Goal: Find specific page/section: Find specific page/section

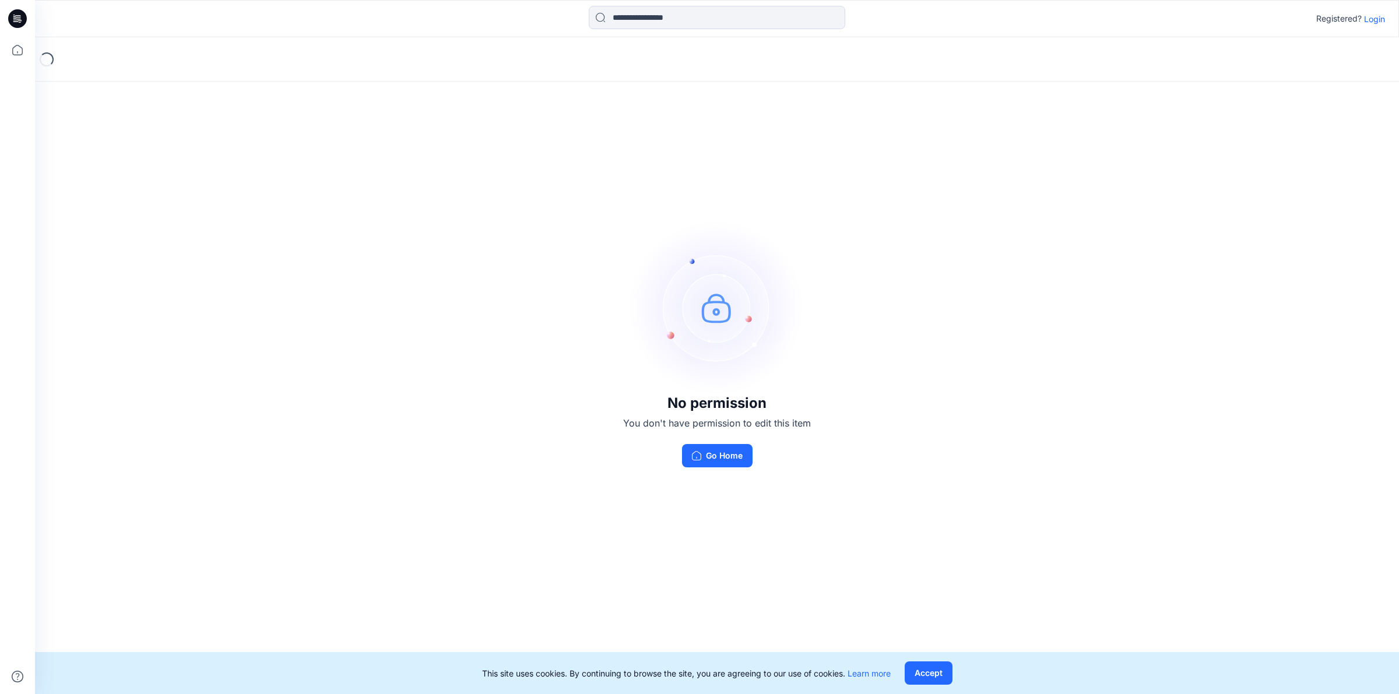
click at [1376, 19] on p "Login" at bounding box center [1374, 19] width 21 height 12
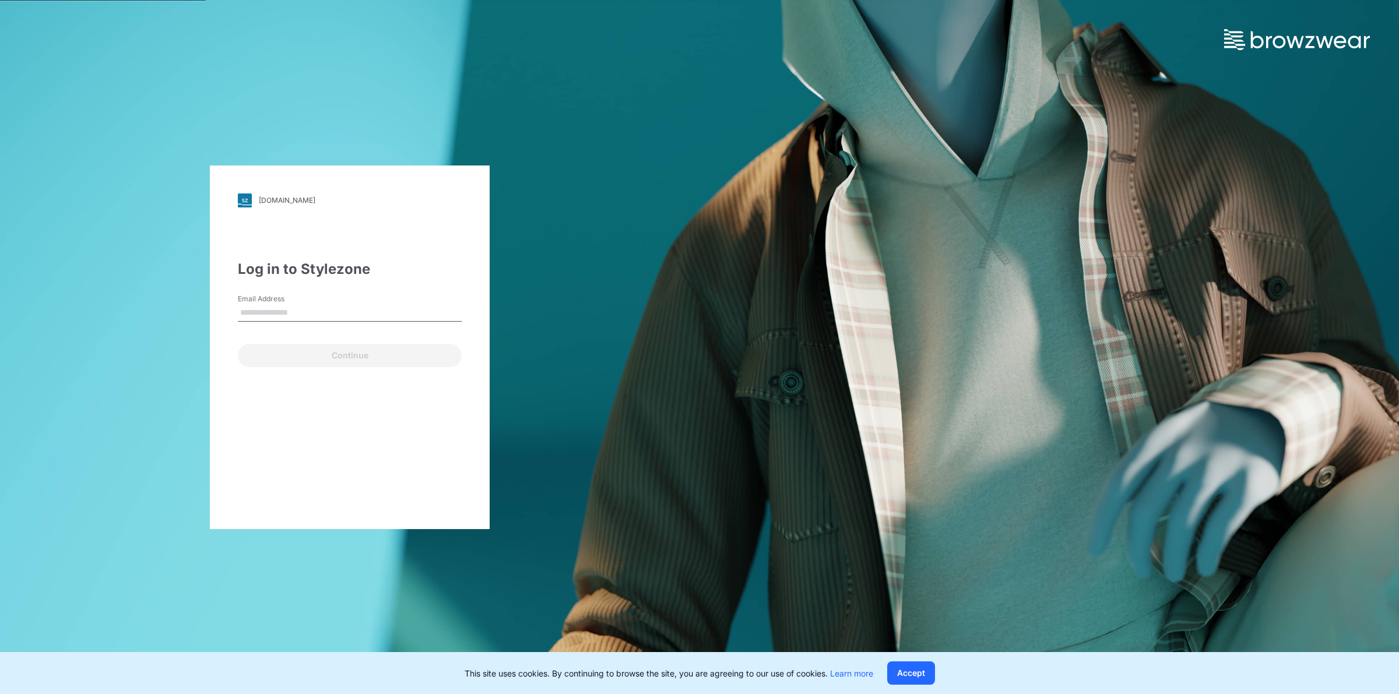
type input "**********"
click at [333, 358] on button "Continue" at bounding box center [350, 355] width 224 height 23
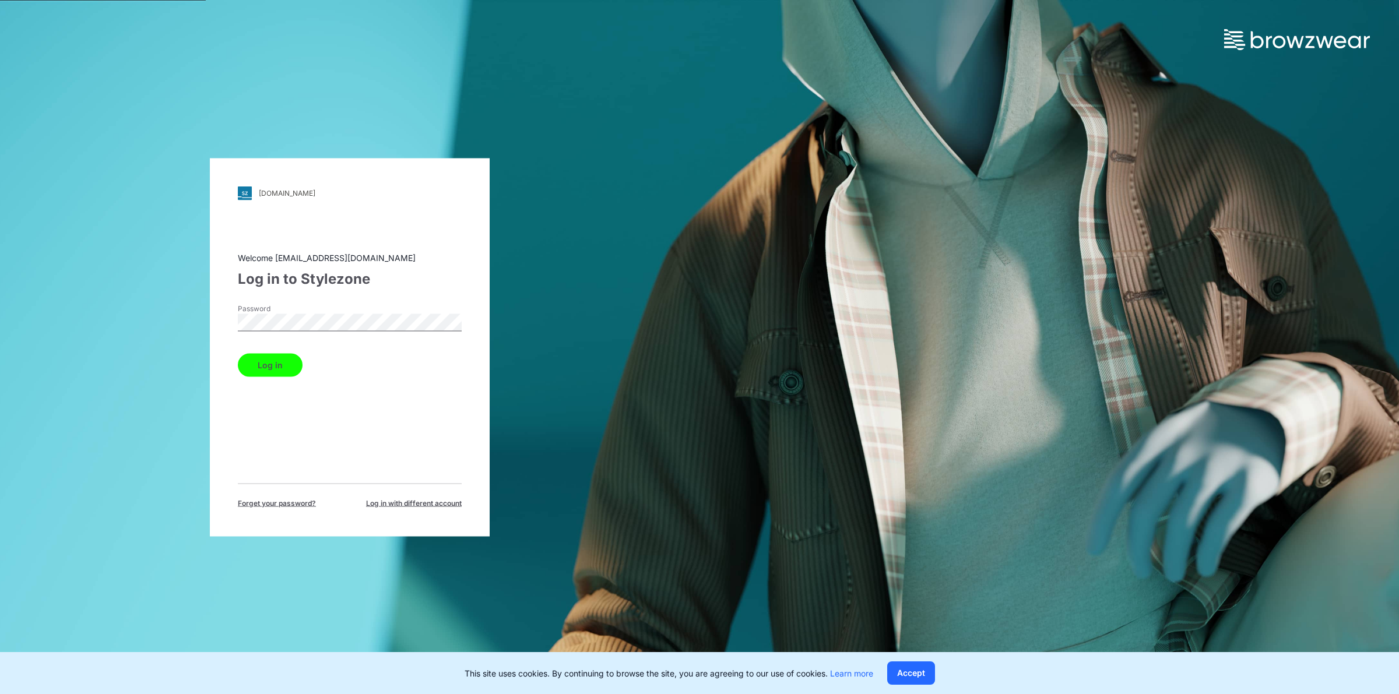
click at [277, 365] on button "Log in" at bounding box center [270, 364] width 65 height 23
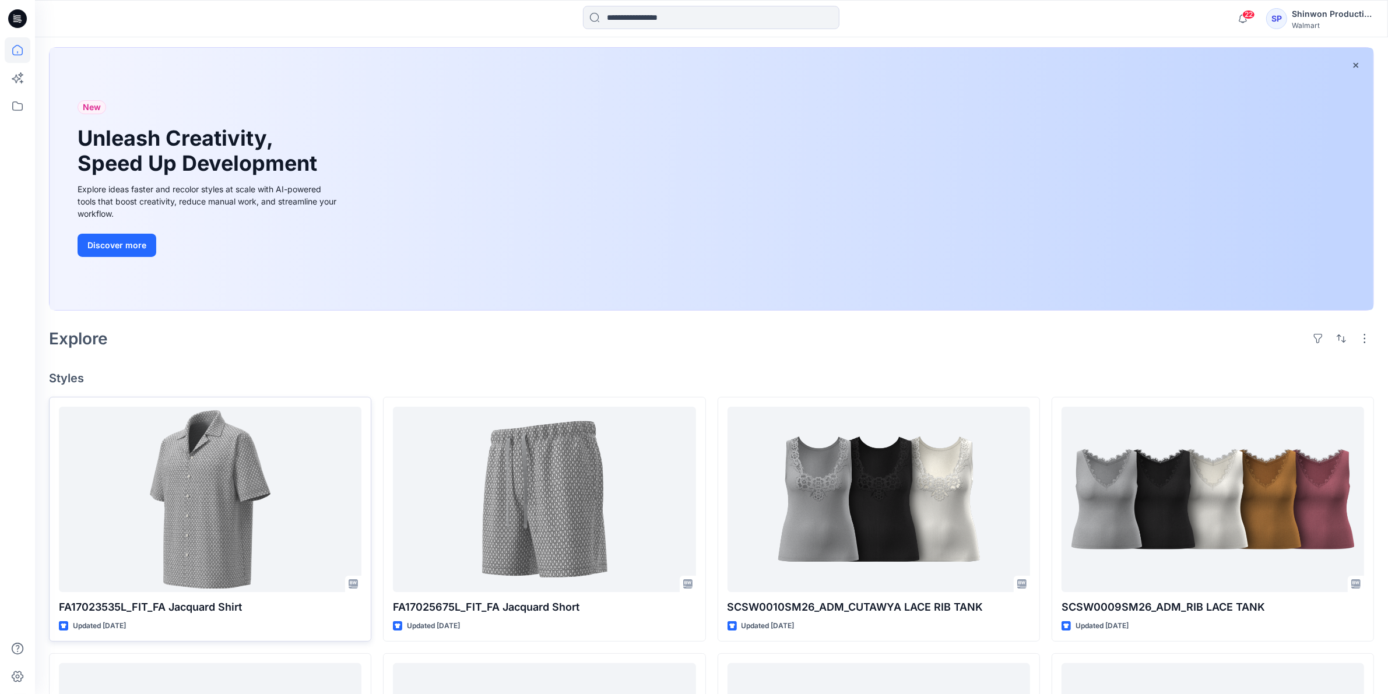
scroll to position [146, 0]
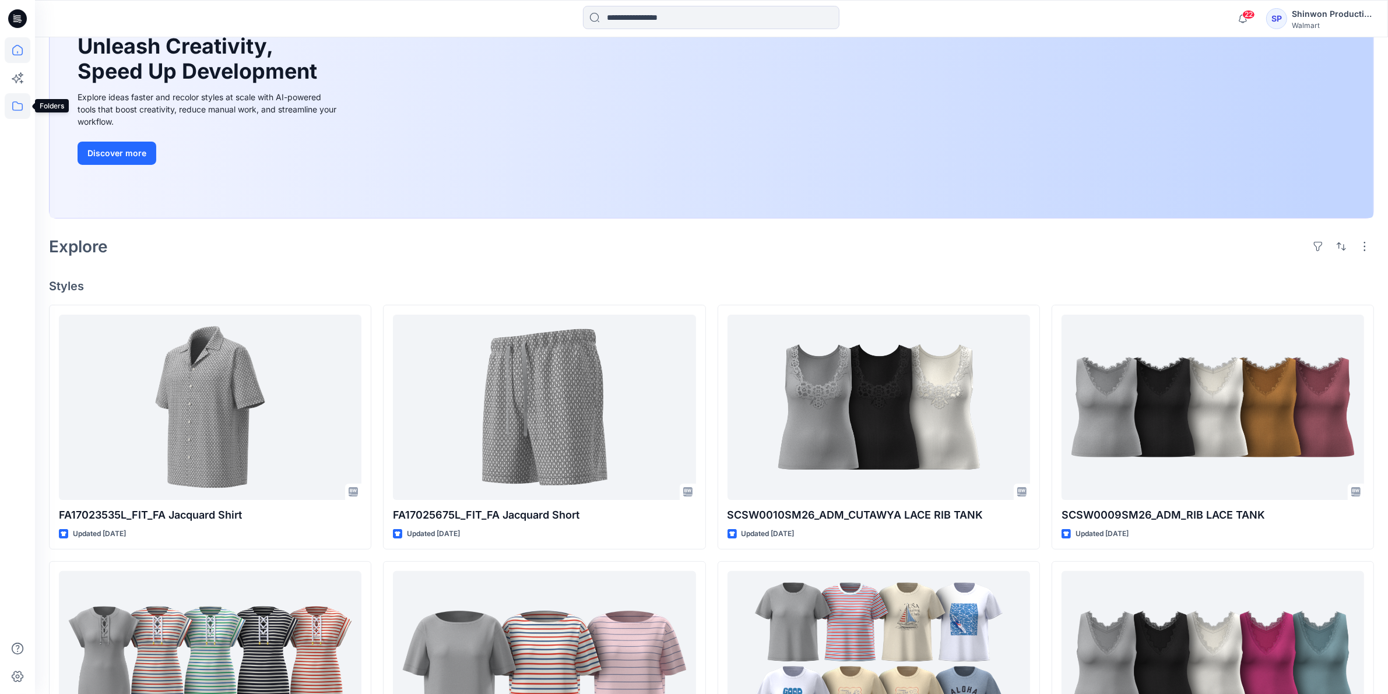
click at [16, 104] on icon at bounding box center [18, 106] width 26 height 26
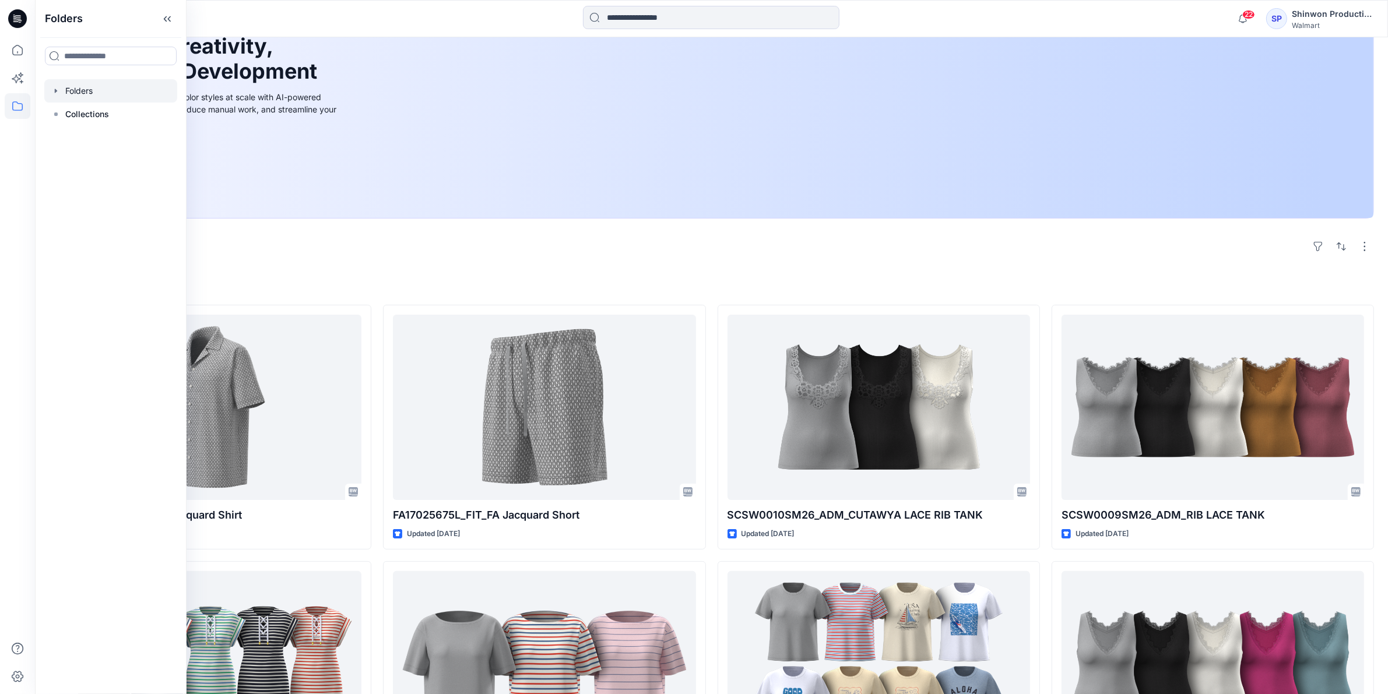
click at [79, 89] on div at bounding box center [110, 90] width 133 height 23
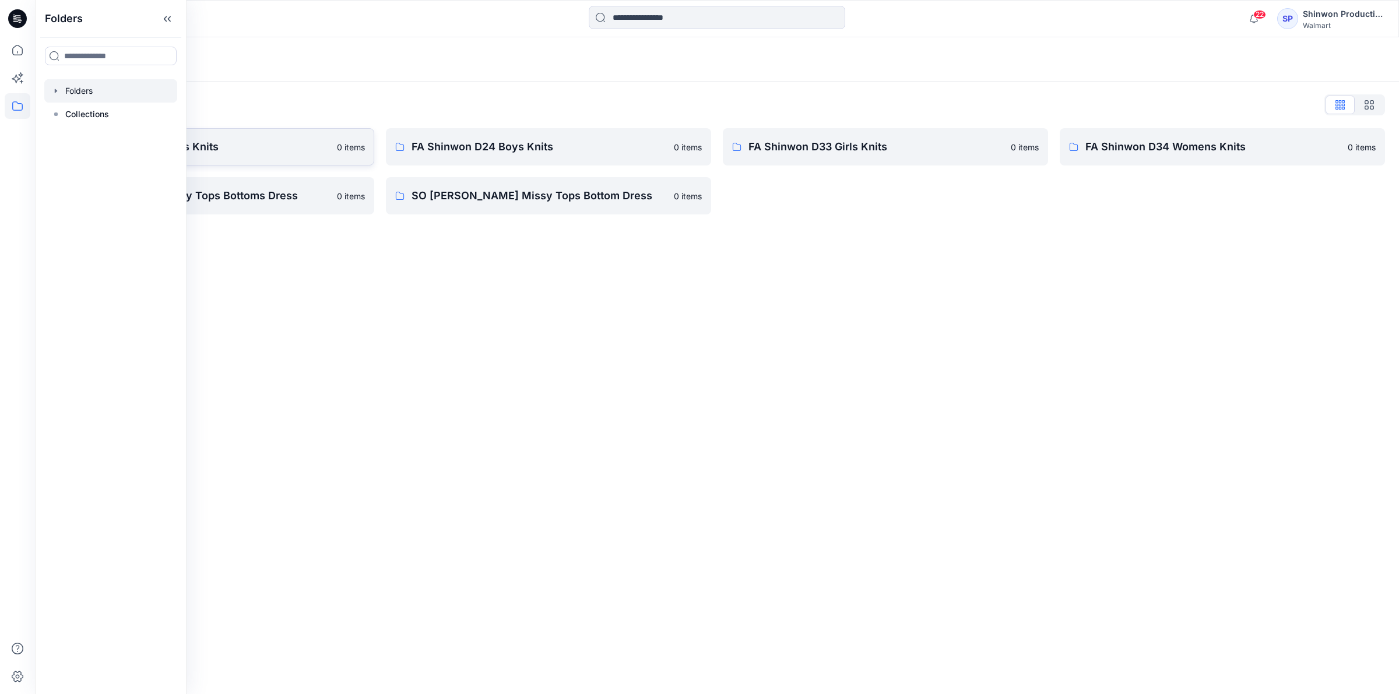
click at [241, 158] on link "FA Shinwon D23 Mens Knits 0 items" at bounding box center [211, 146] width 325 height 37
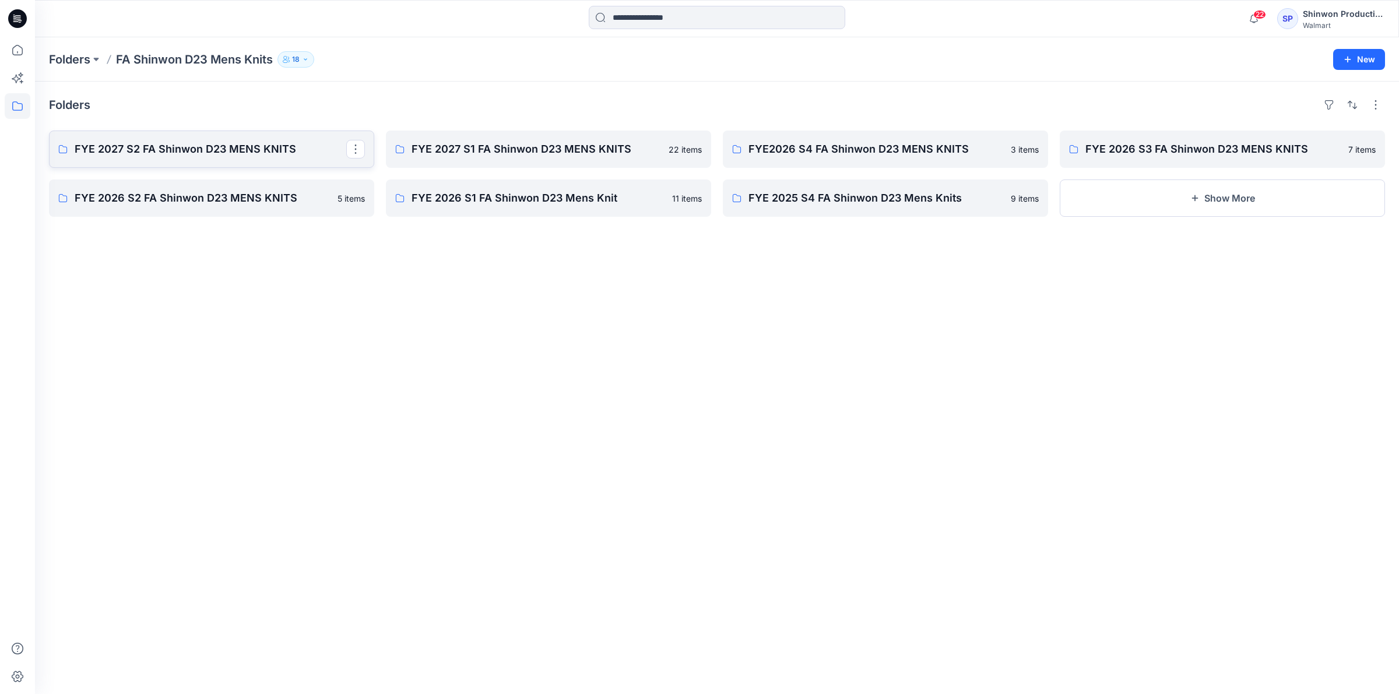
click at [246, 156] on p "FYE 2027 S2 FA Shinwon D23 MENS KNITS" at bounding box center [211, 149] width 272 height 16
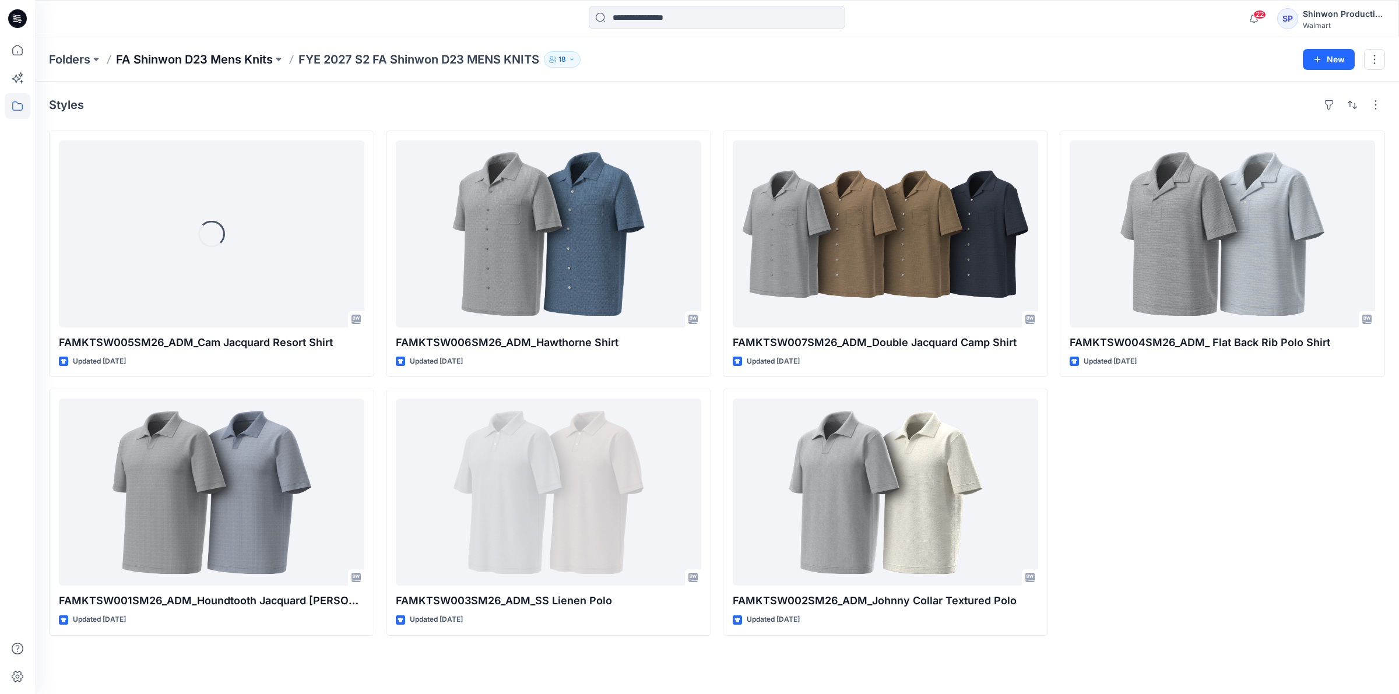
click at [213, 58] on p "FA Shinwon D23 Mens Knits" at bounding box center [194, 59] width 157 height 16
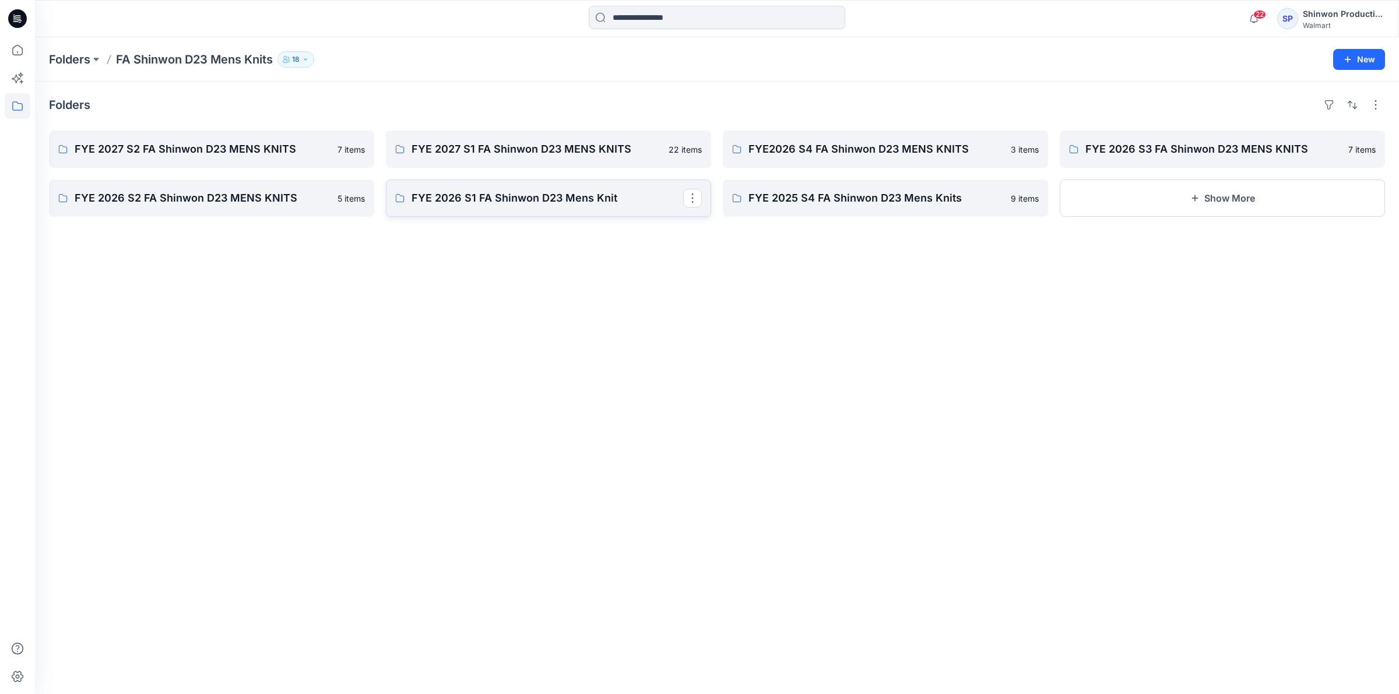
click at [538, 199] on p "FYE 2026 S1 FA Shinwon D23 Mens Knit" at bounding box center [547, 198] width 272 height 16
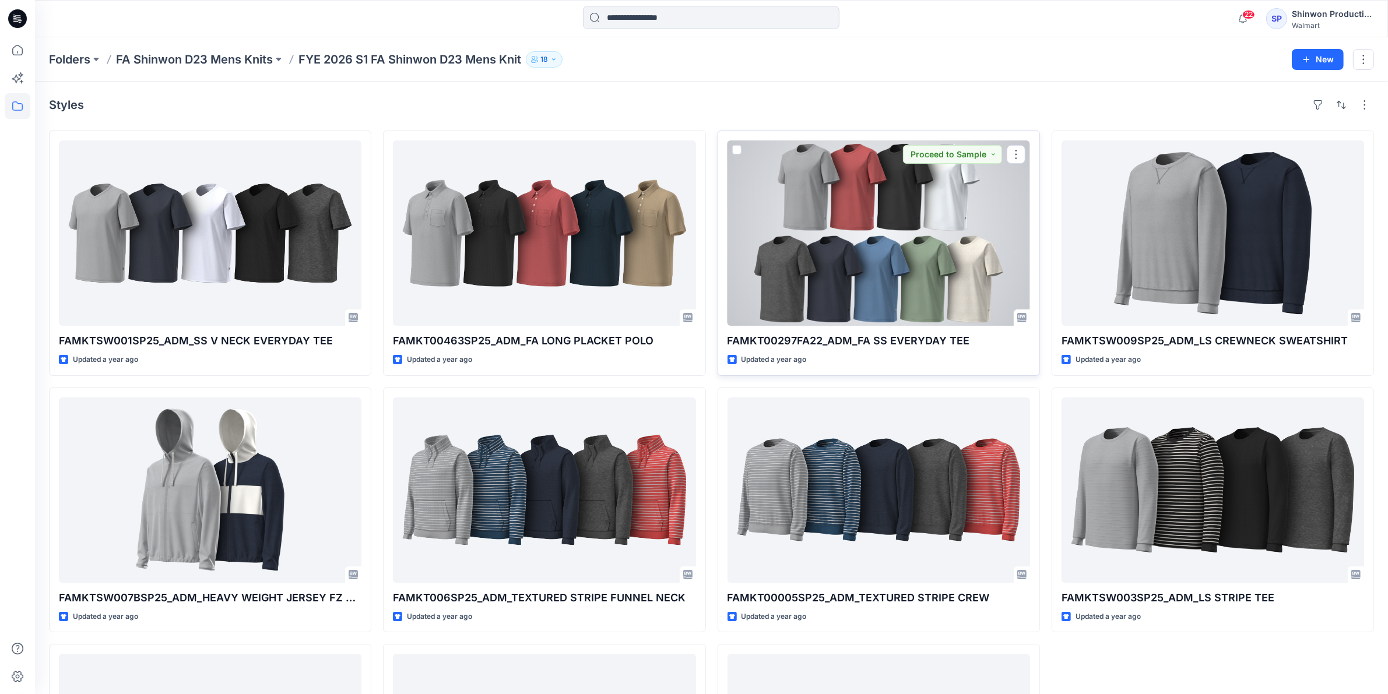
click at [831, 272] on div at bounding box center [878, 232] width 303 height 185
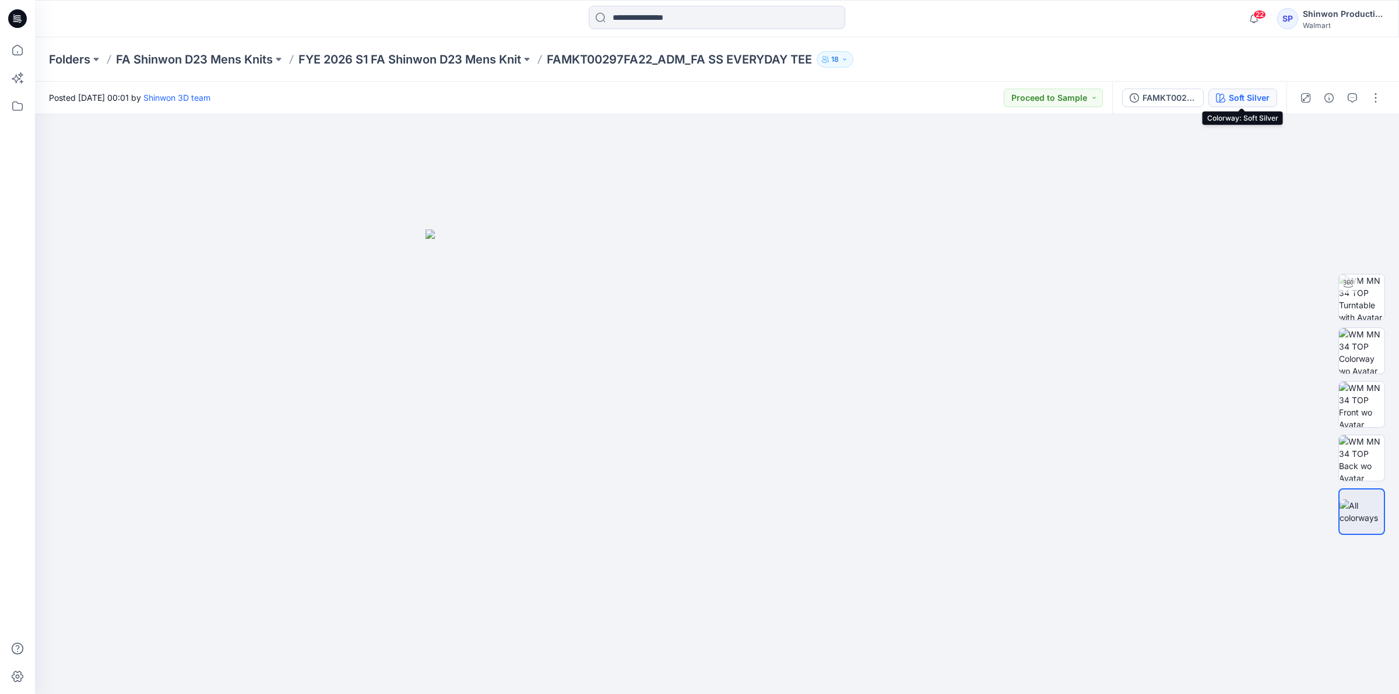
click at [1248, 93] on div "Soft Silver" at bounding box center [1249, 98] width 41 height 13
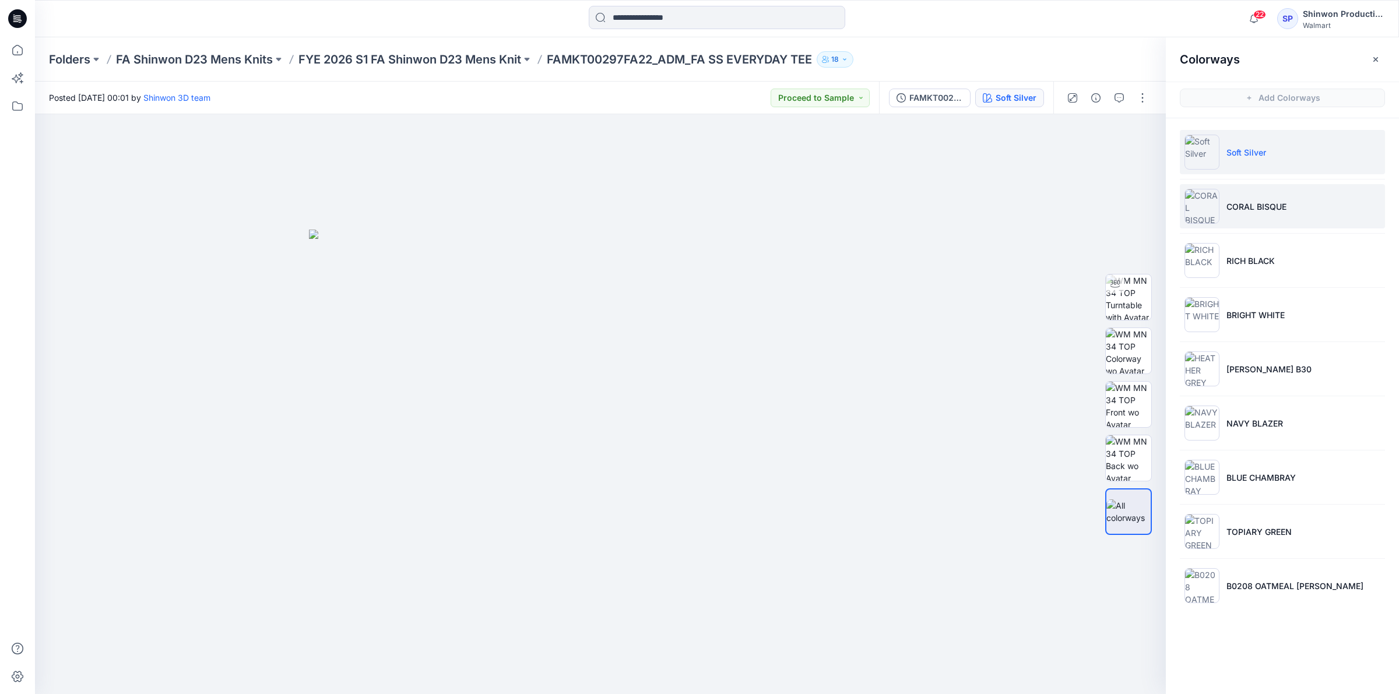
click at [1274, 204] on p "CORAL BISQUE" at bounding box center [1256, 207] width 60 height 12
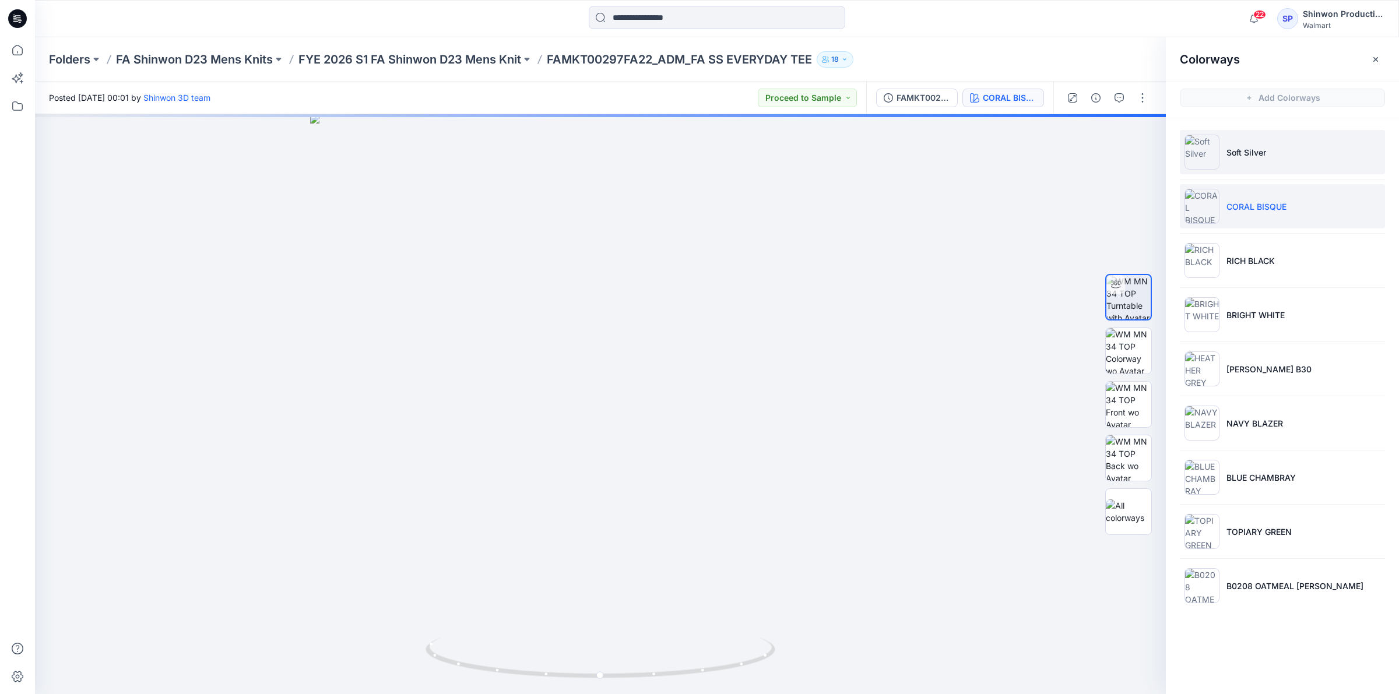
click at [1271, 150] on li "Soft Silver" at bounding box center [1282, 152] width 205 height 44
click at [1128, 520] on img at bounding box center [1128, 512] width 45 height 24
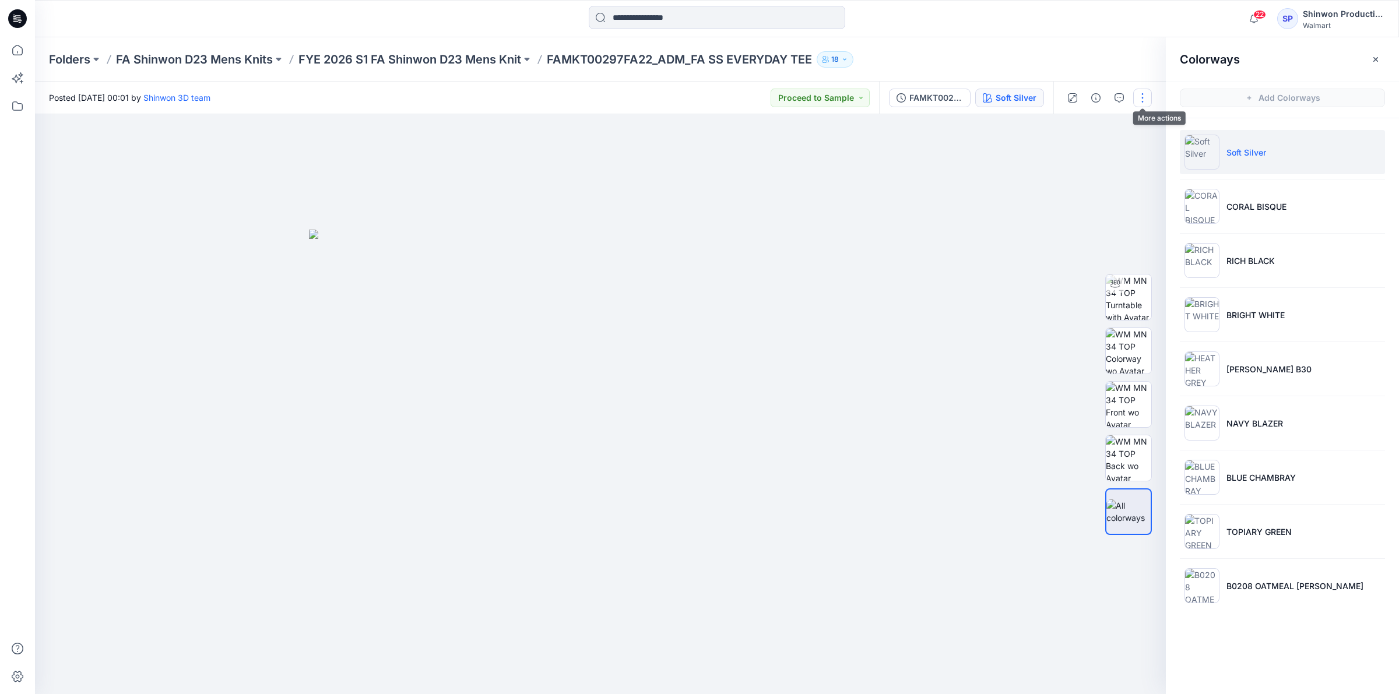
click at [1143, 94] on button "button" at bounding box center [1142, 98] width 19 height 19
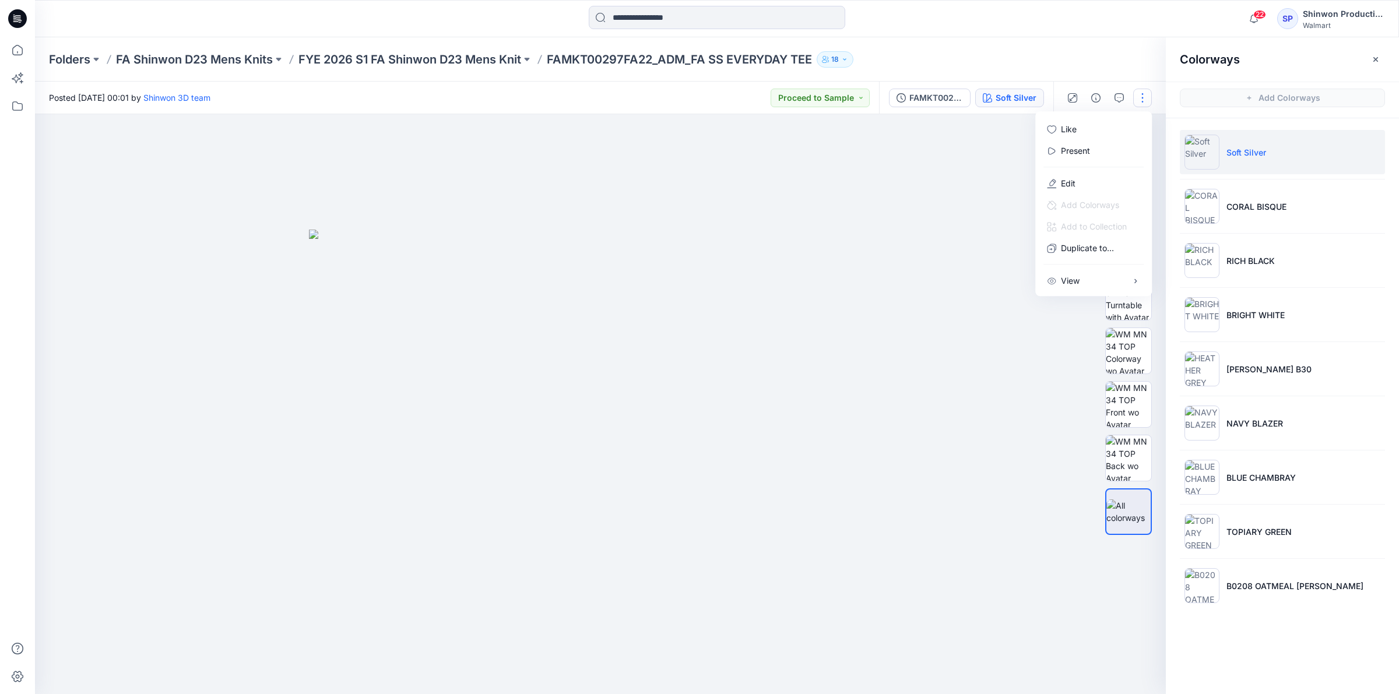
click at [1132, 61] on div "Folders FA Shinwon D23 Mens Knits FYE 2026 S1 FA Shinwon D23 Mens Knit FAMKT002…" at bounding box center [671, 59] width 1245 height 16
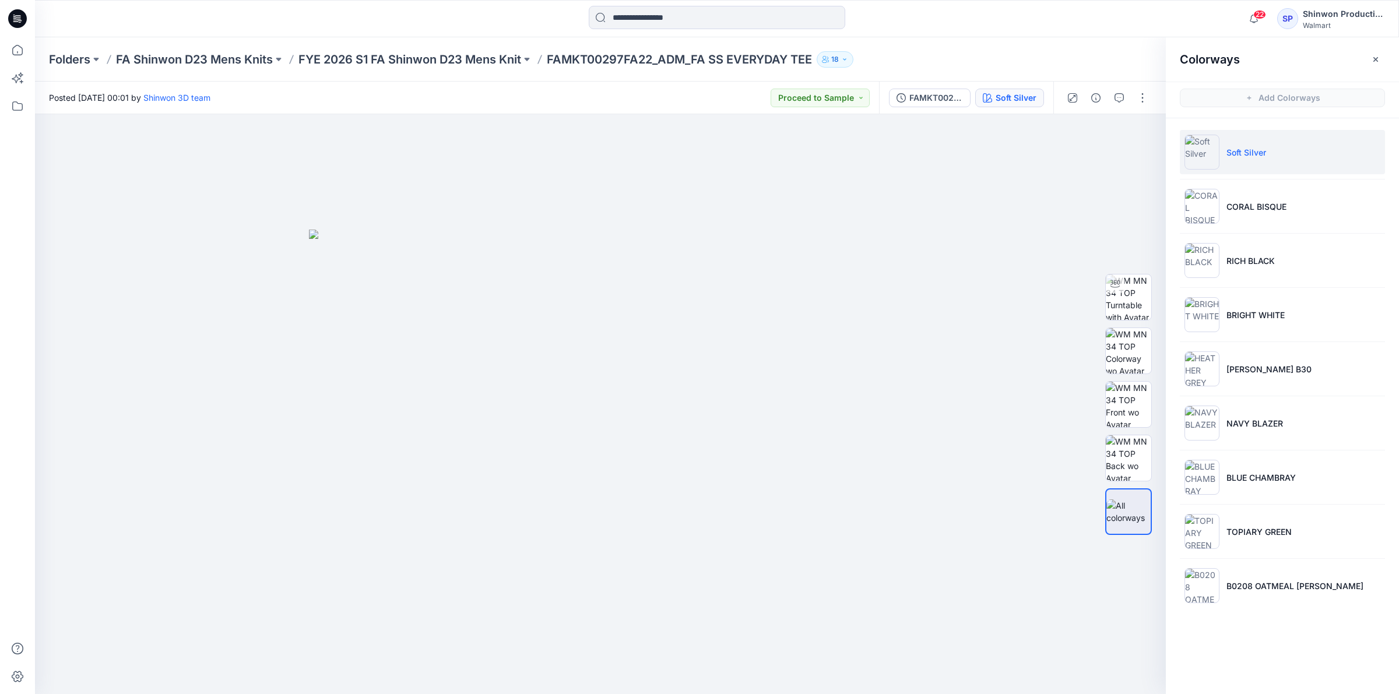
drag, startPoint x: 1265, startPoint y: 162, endPoint x: 1123, endPoint y: 57, distance: 177.2
click at [1121, 56] on div "Folders FA Shinwon D23 Mens Knits FYE 2026 S1 FA Shinwon D23 Mens Knit FAMKT002…" at bounding box center [671, 59] width 1245 height 16
click at [1152, 102] on div at bounding box center [1107, 98] width 108 height 33
click at [1144, 98] on button "button" at bounding box center [1142, 98] width 19 height 19
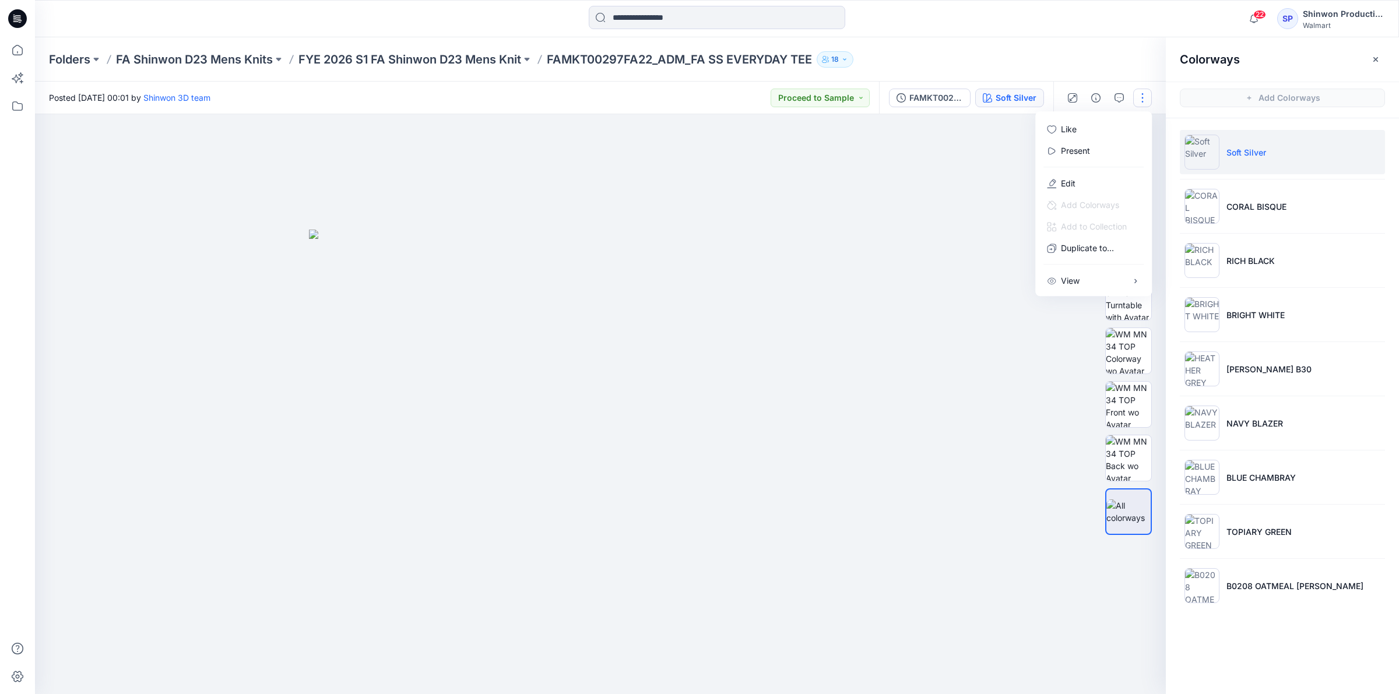
click at [1145, 65] on div "Folders FA Shinwon D23 Mens Knits FYE 2026 S1 FA Shinwon D23 Mens Knit FAMKT002…" at bounding box center [671, 59] width 1245 height 16
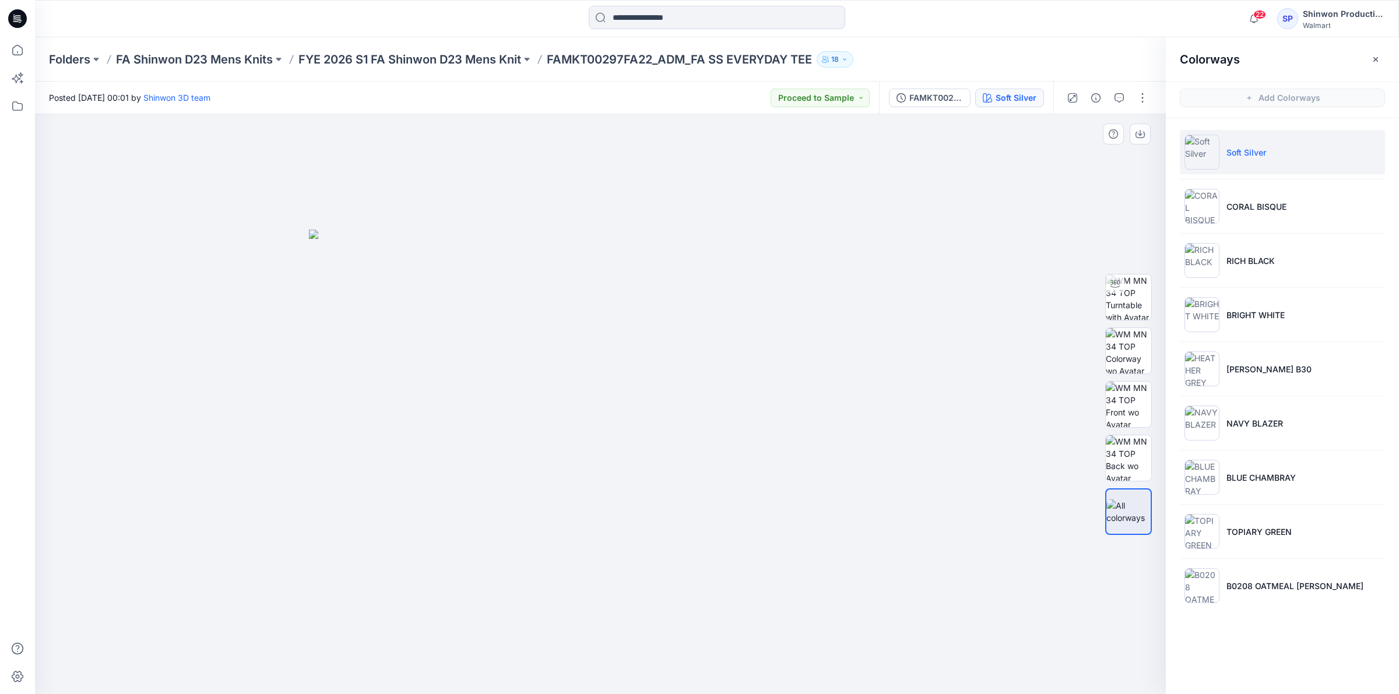
click at [1015, 312] on div at bounding box center [600, 404] width 1131 height 580
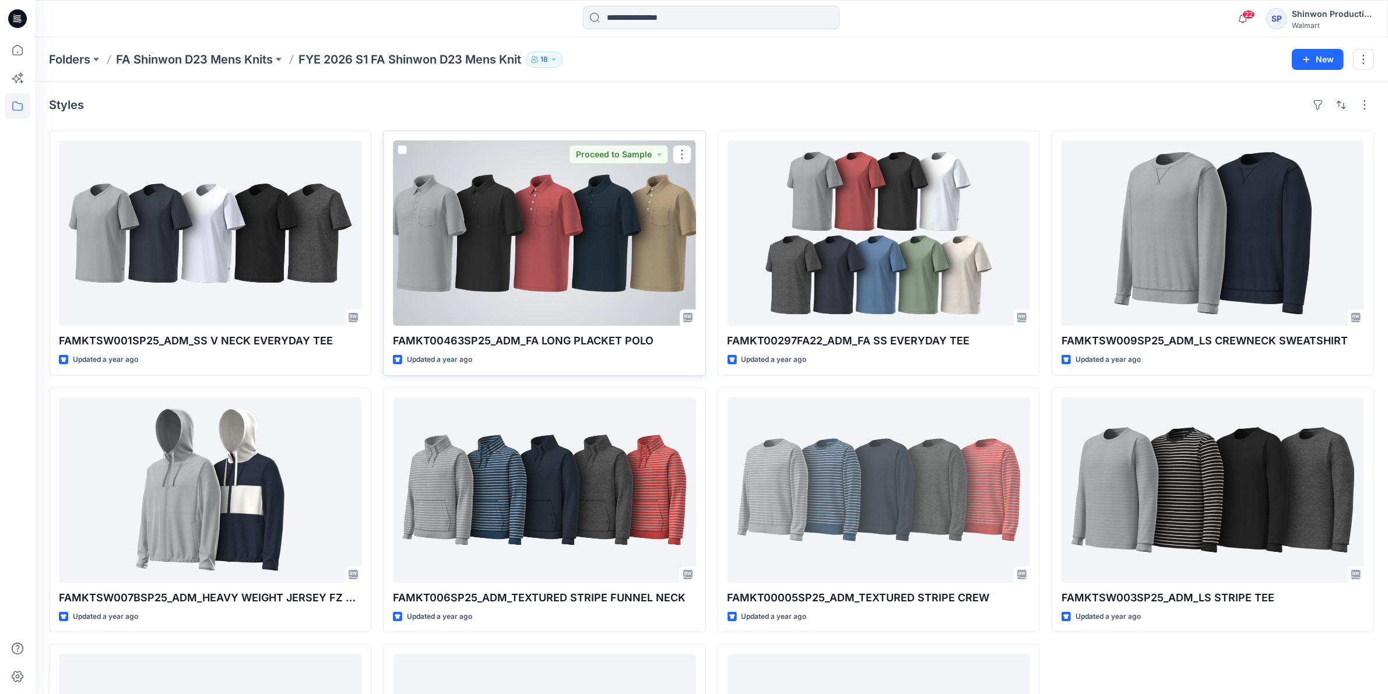
click at [530, 263] on div at bounding box center [544, 232] width 303 height 185
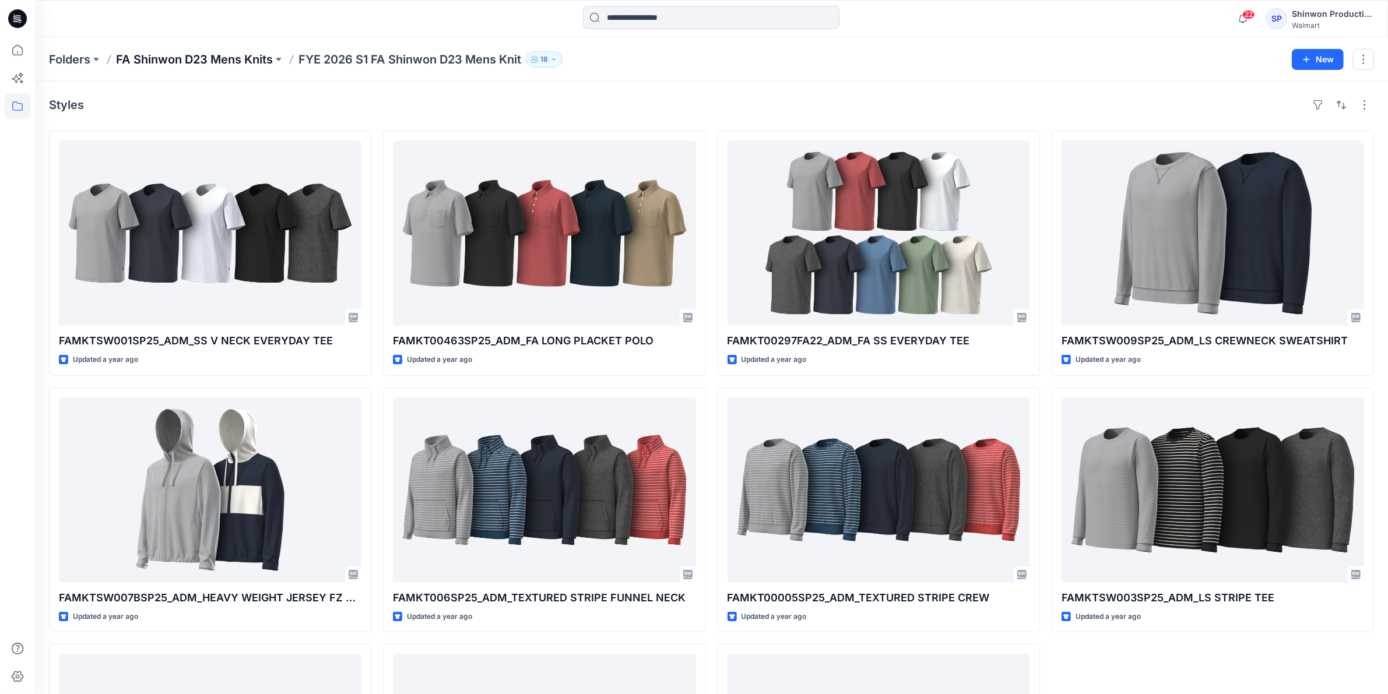
click at [223, 62] on p "FA Shinwon D23 Mens Knits" at bounding box center [194, 59] width 157 height 16
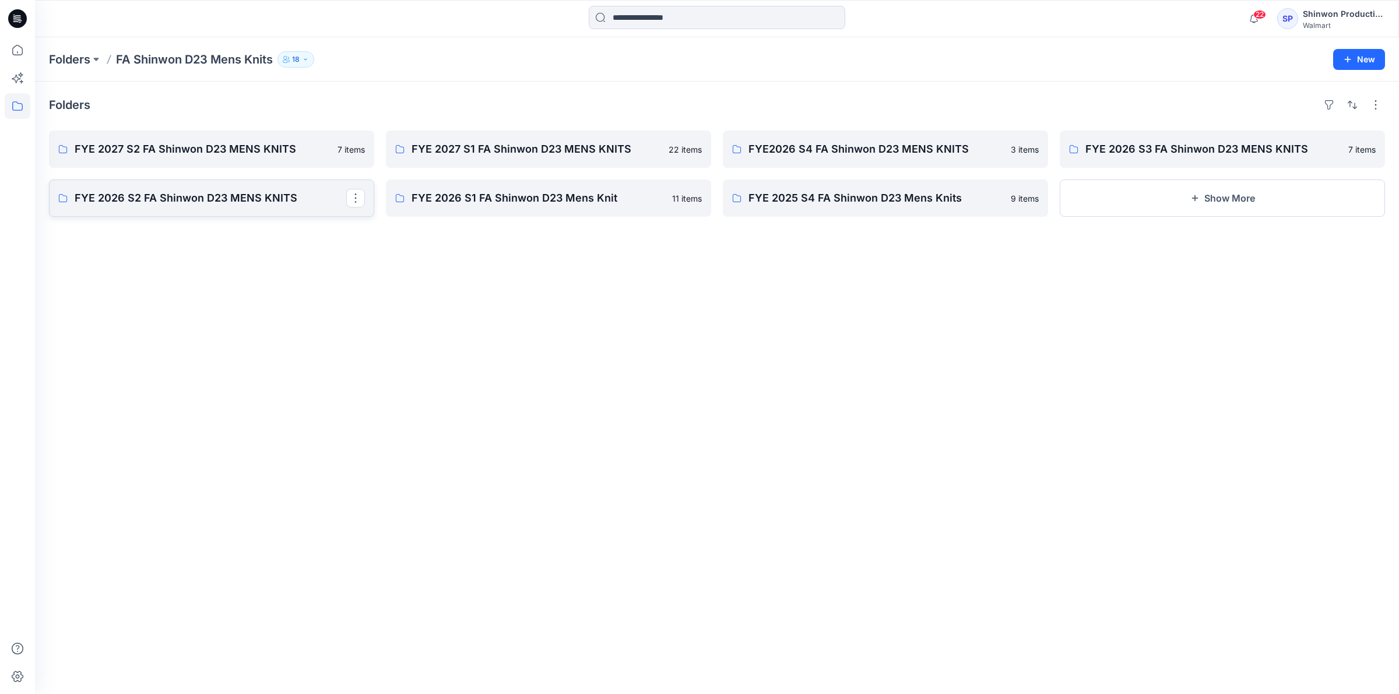
click at [224, 199] on p "FYE 2026 S2 FA Shinwon D23 MENS KNITS" at bounding box center [211, 198] width 272 height 16
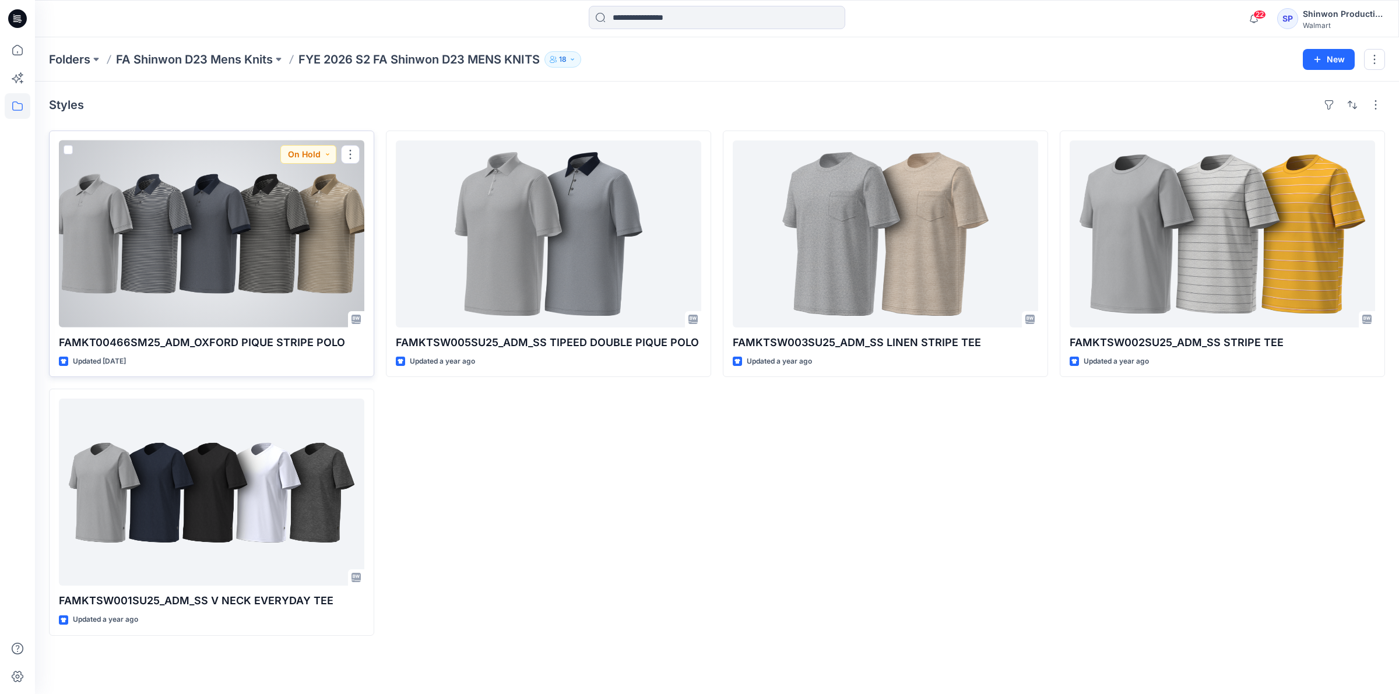
click at [241, 226] on div at bounding box center [211, 233] width 305 height 187
click at [315, 222] on div at bounding box center [211, 233] width 305 height 187
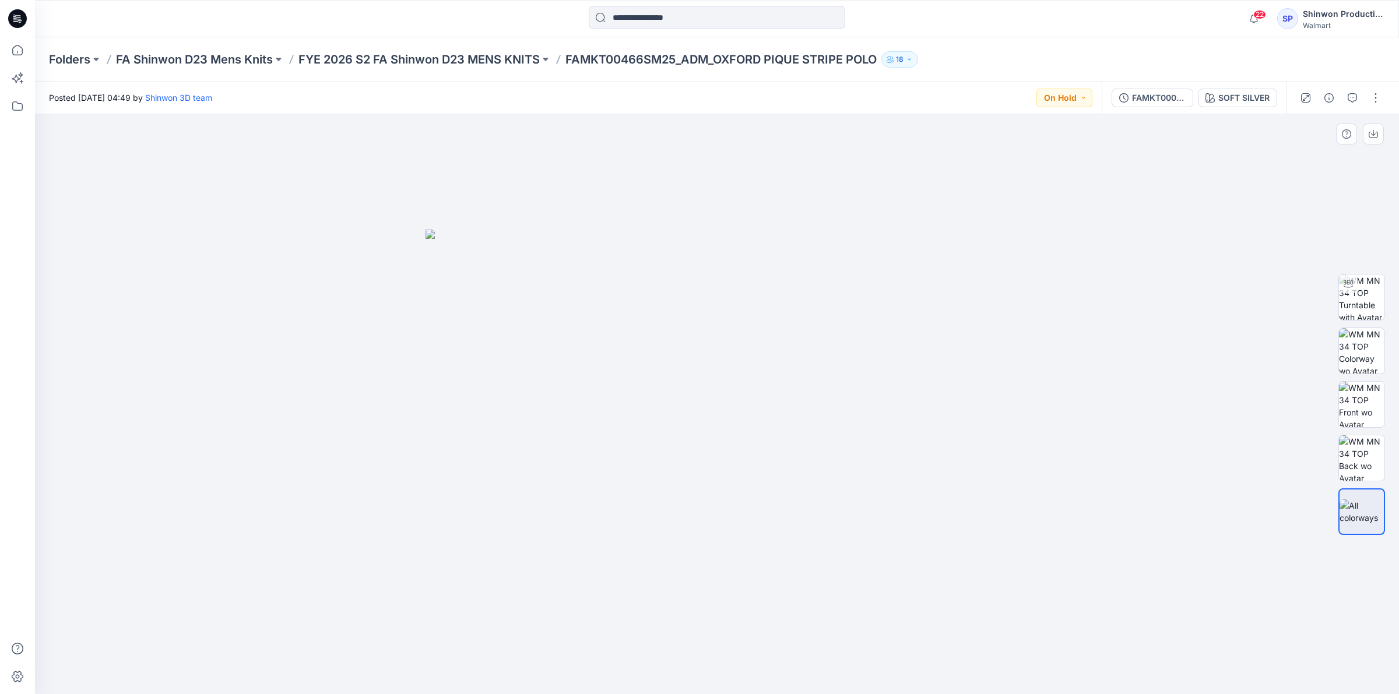
click at [698, 356] on img at bounding box center [716, 462] width 583 height 465
click at [726, 371] on img at bounding box center [716, 462] width 583 height 465
click at [744, 368] on img at bounding box center [716, 462] width 583 height 465
click at [694, 381] on img at bounding box center [716, 462] width 583 height 465
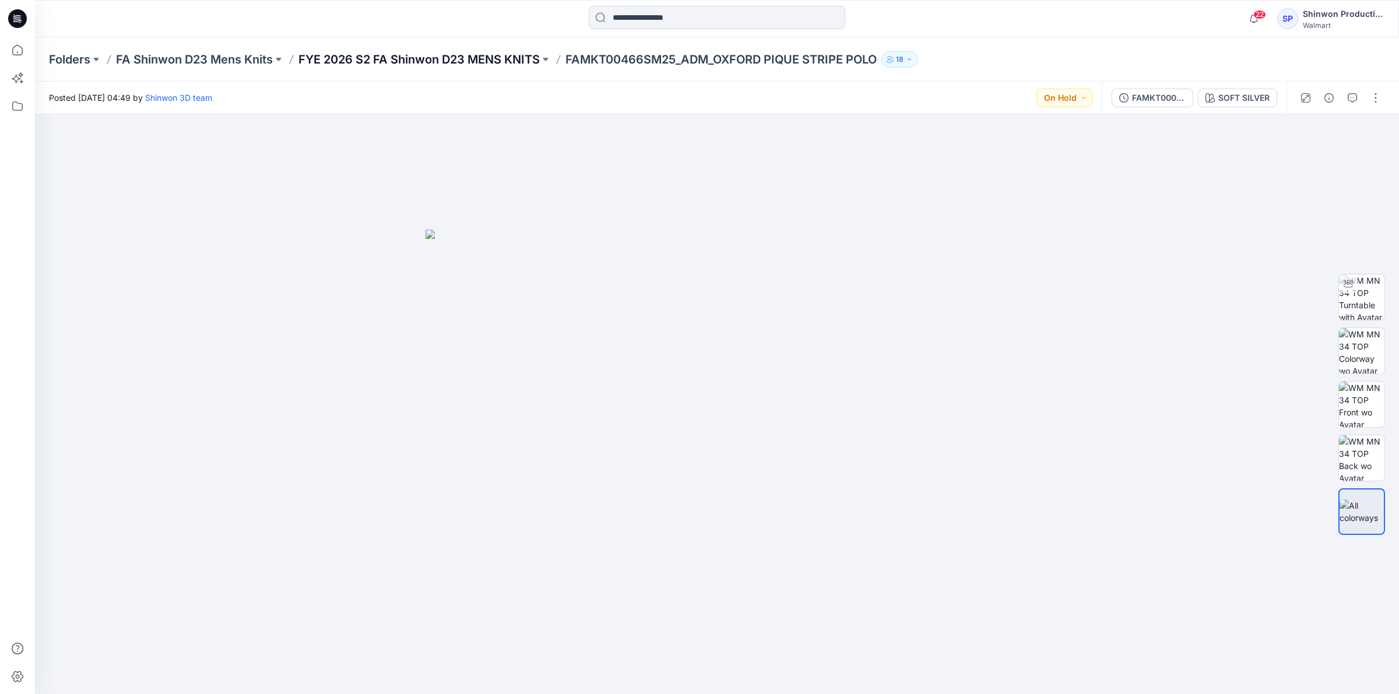
click at [449, 60] on p "FYE 2026 S2 FA Shinwon D23 MENS KNITS" at bounding box center [418, 59] width 241 height 16
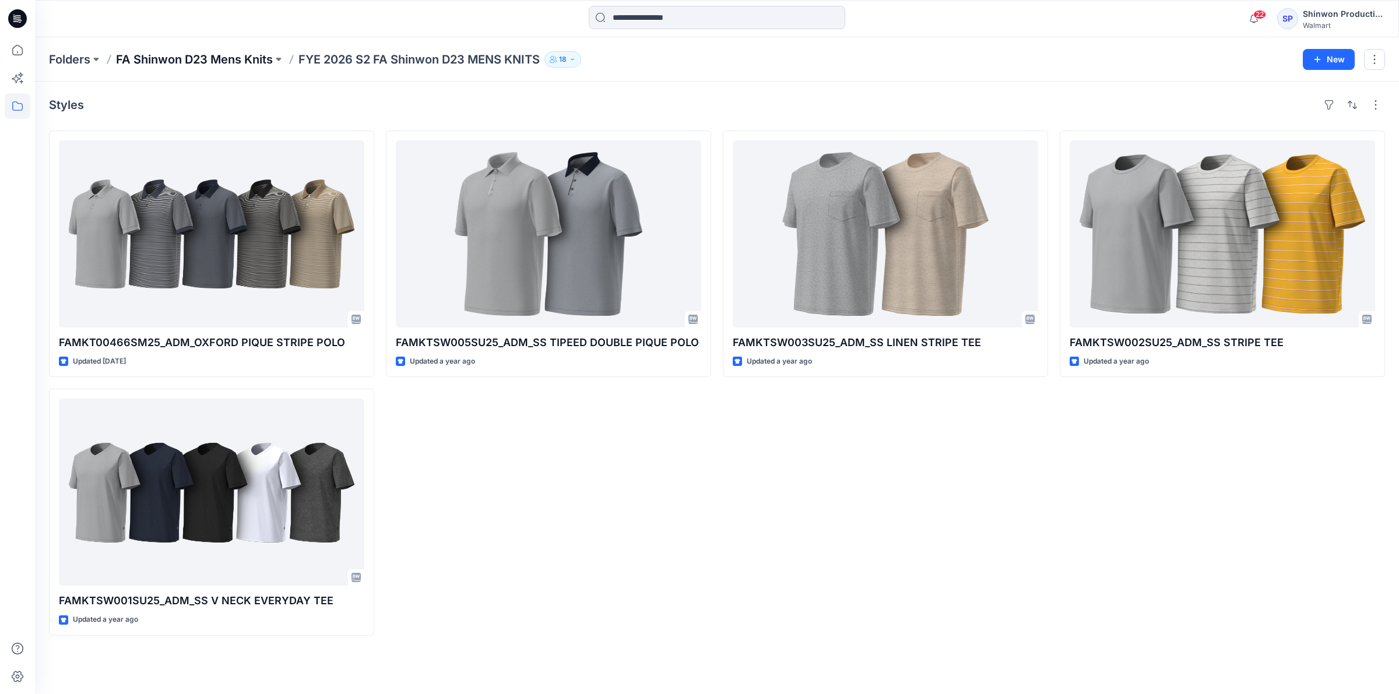
click at [219, 58] on p "FA Shinwon D23 Mens Knits" at bounding box center [194, 59] width 157 height 16
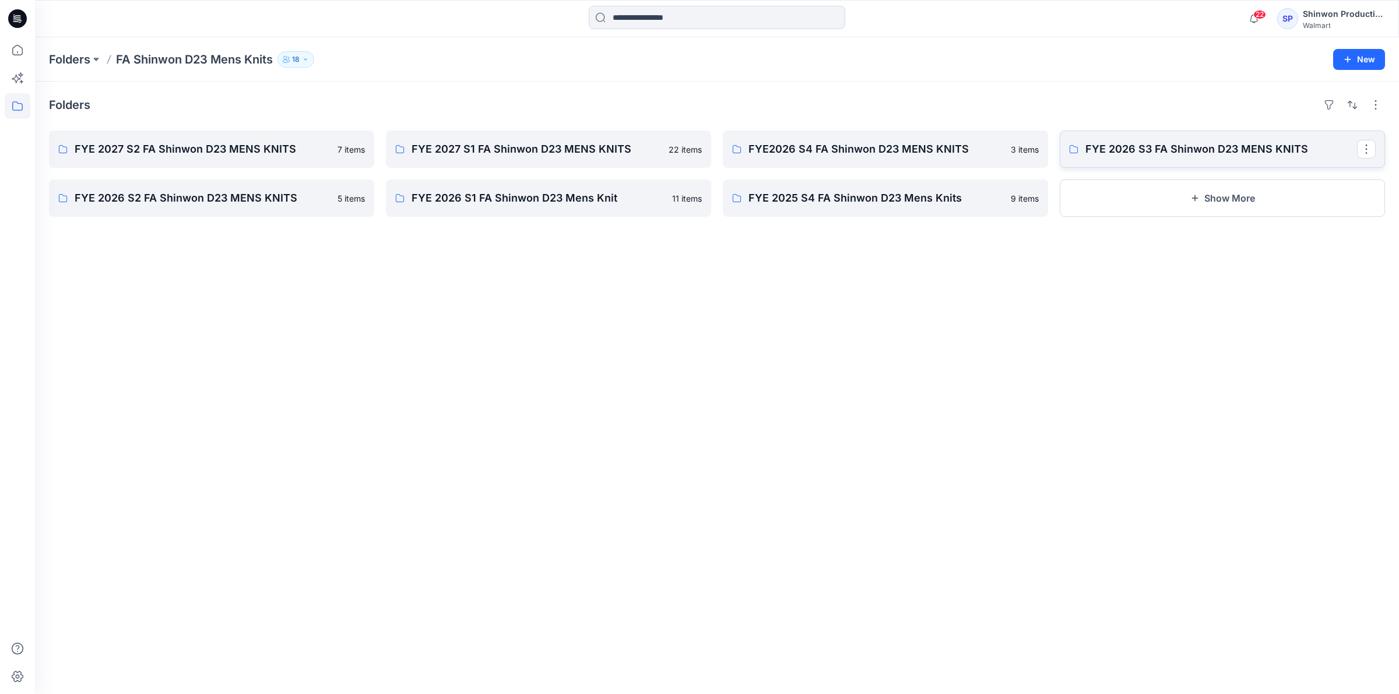
click at [1109, 150] on p "FYE 2026 S3 FA Shinwon D23 MENS KNITS" at bounding box center [1221, 149] width 272 height 16
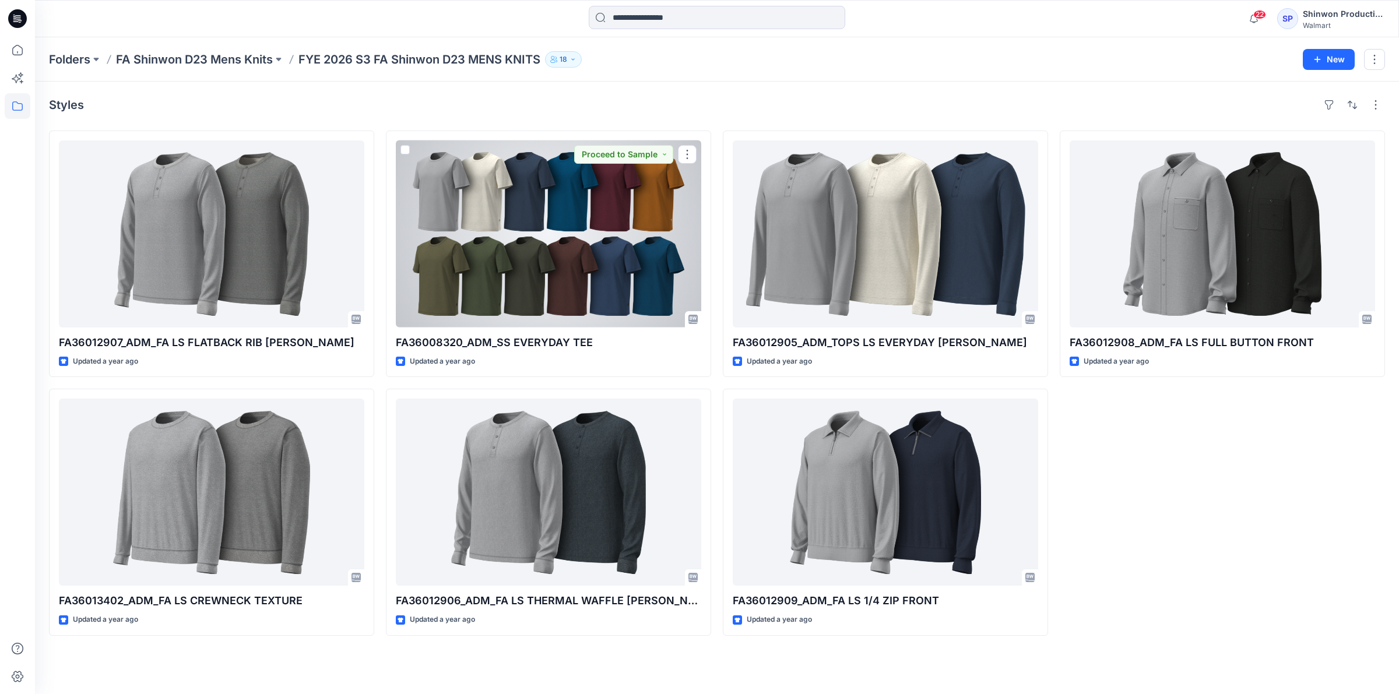
click at [613, 213] on div at bounding box center [548, 233] width 305 height 187
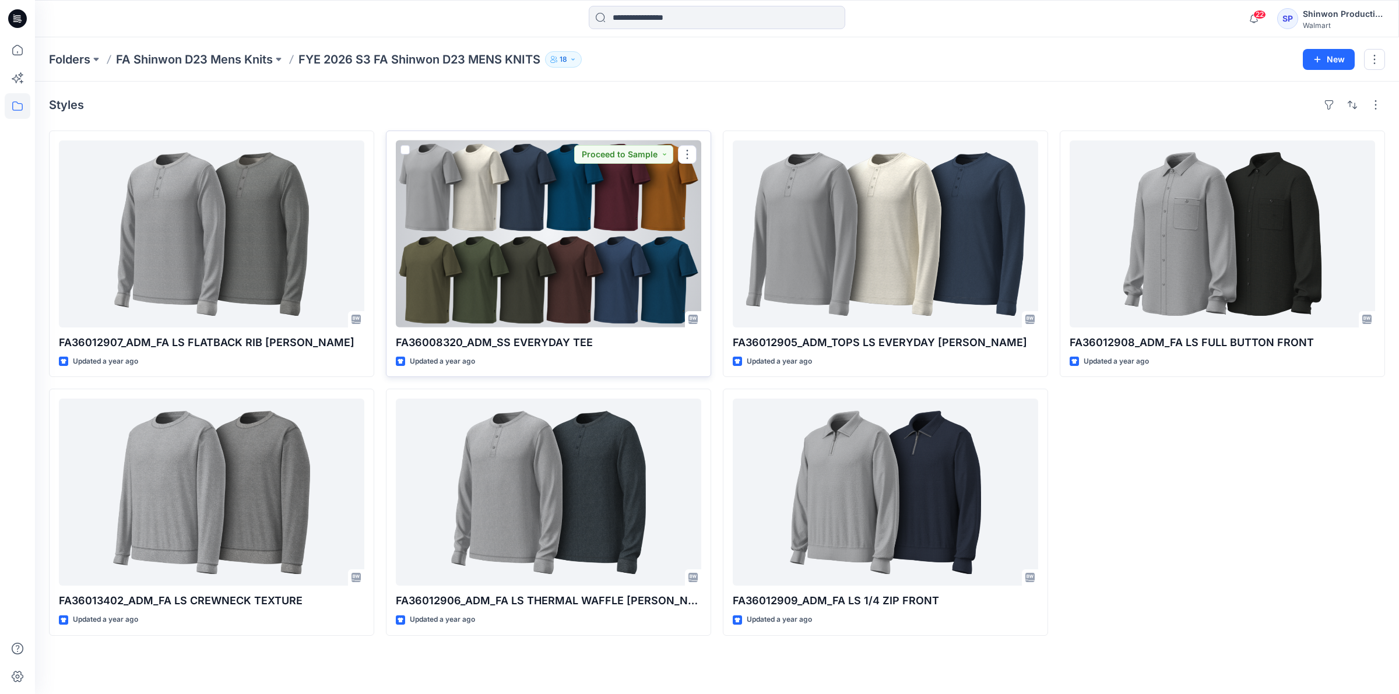
click at [566, 266] on div at bounding box center [548, 233] width 305 height 187
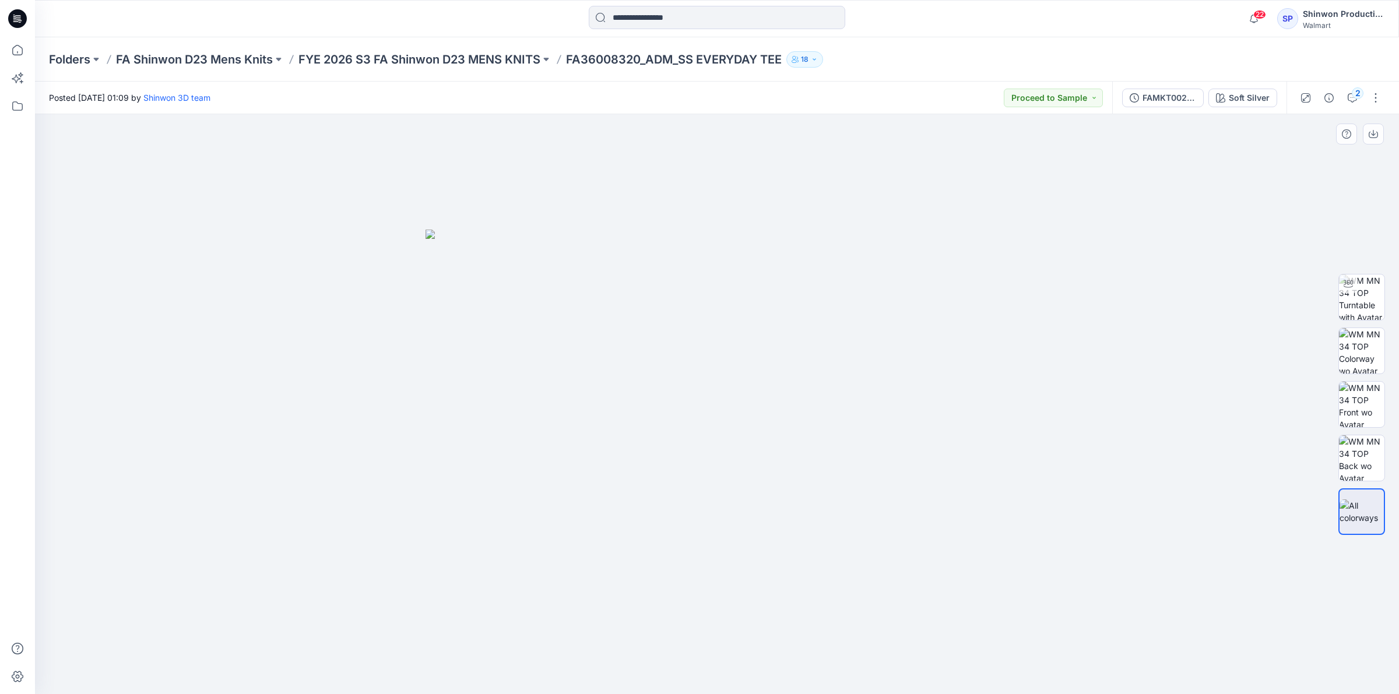
click at [360, 220] on div at bounding box center [717, 404] width 1364 height 580
click at [446, 58] on p "FYE 2026 S3 FA Shinwon D23 MENS KNITS" at bounding box center [419, 59] width 242 height 16
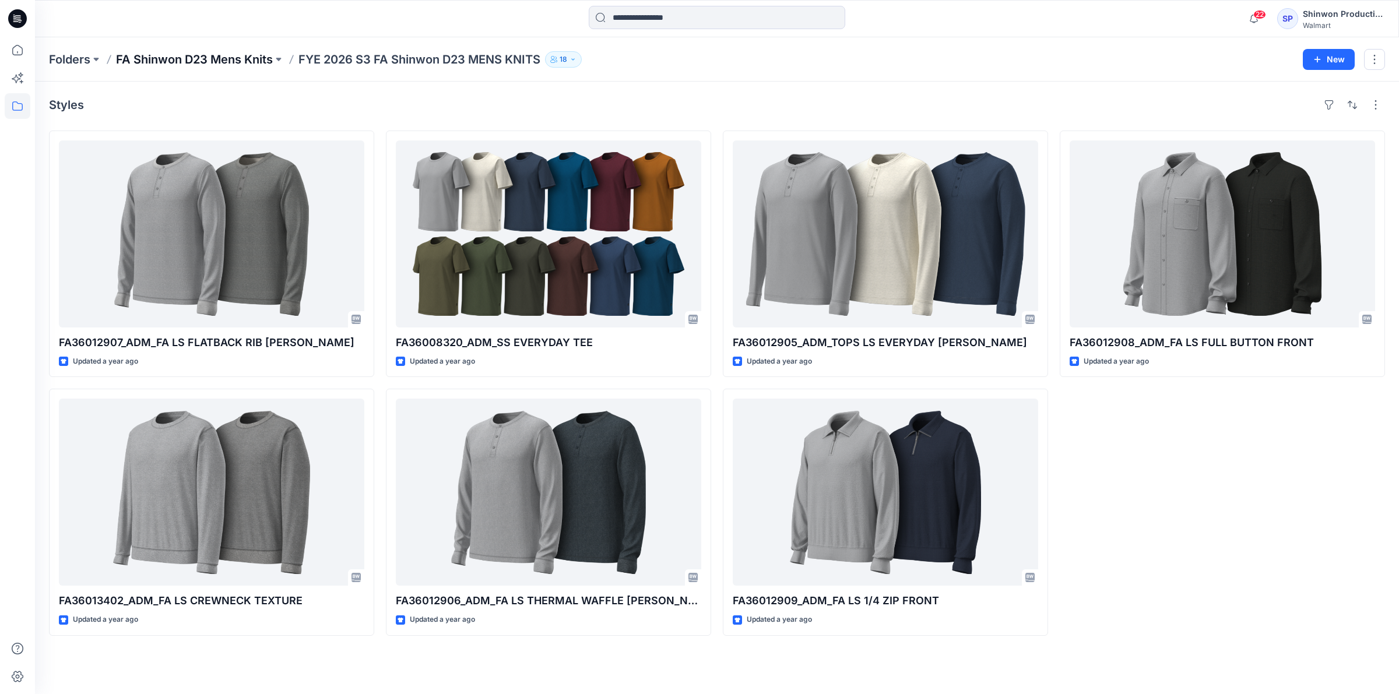
click at [196, 62] on p "FA Shinwon D23 Mens Knits" at bounding box center [194, 59] width 157 height 16
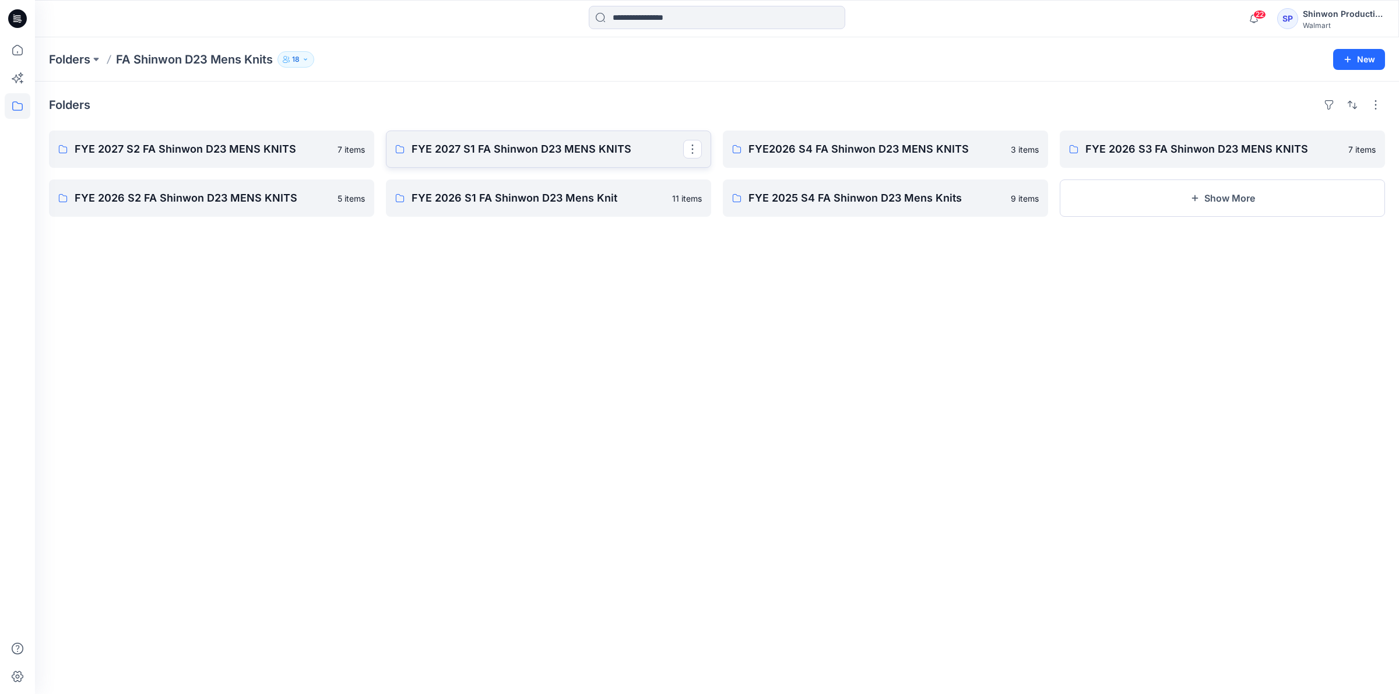
click at [577, 156] on p "FYE 2027 S1 FA Shinwon D23 MENS KNITS" at bounding box center [547, 149] width 272 height 16
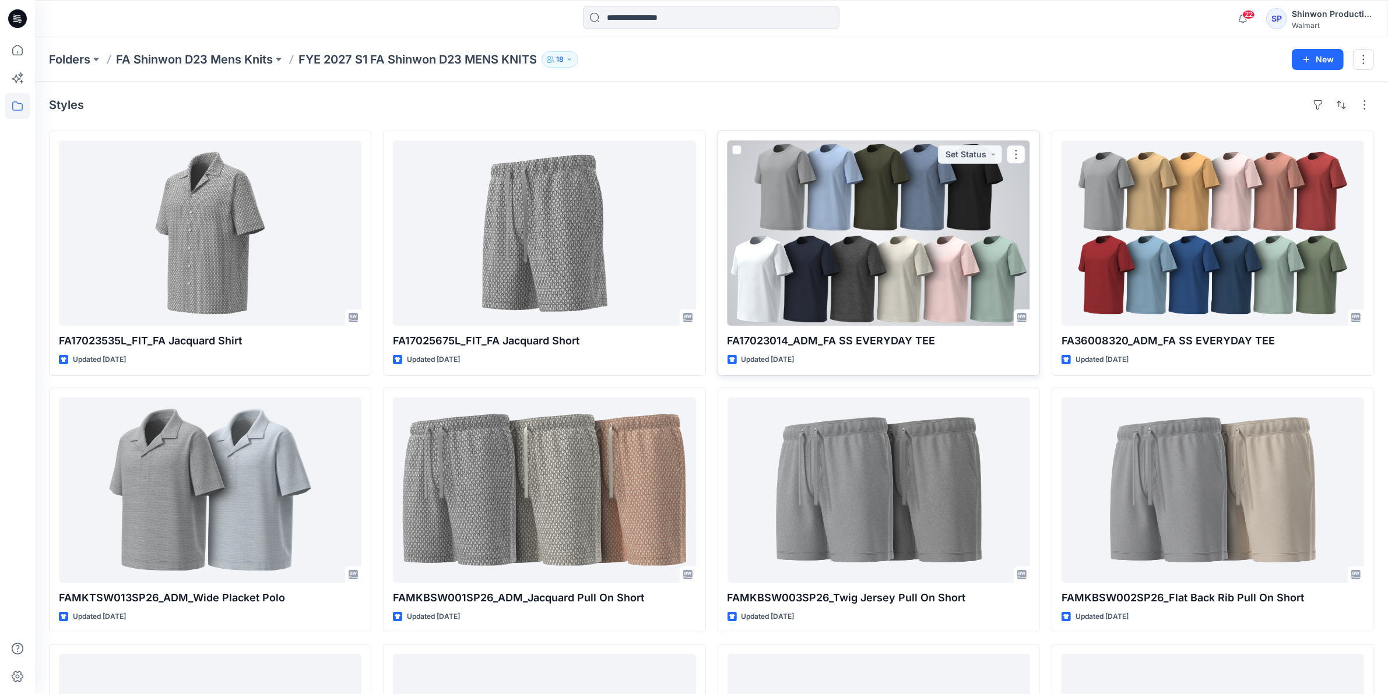
click at [948, 259] on div at bounding box center [878, 232] width 303 height 185
